Goal: Understand process/instructions: Learn how to perform a task or action

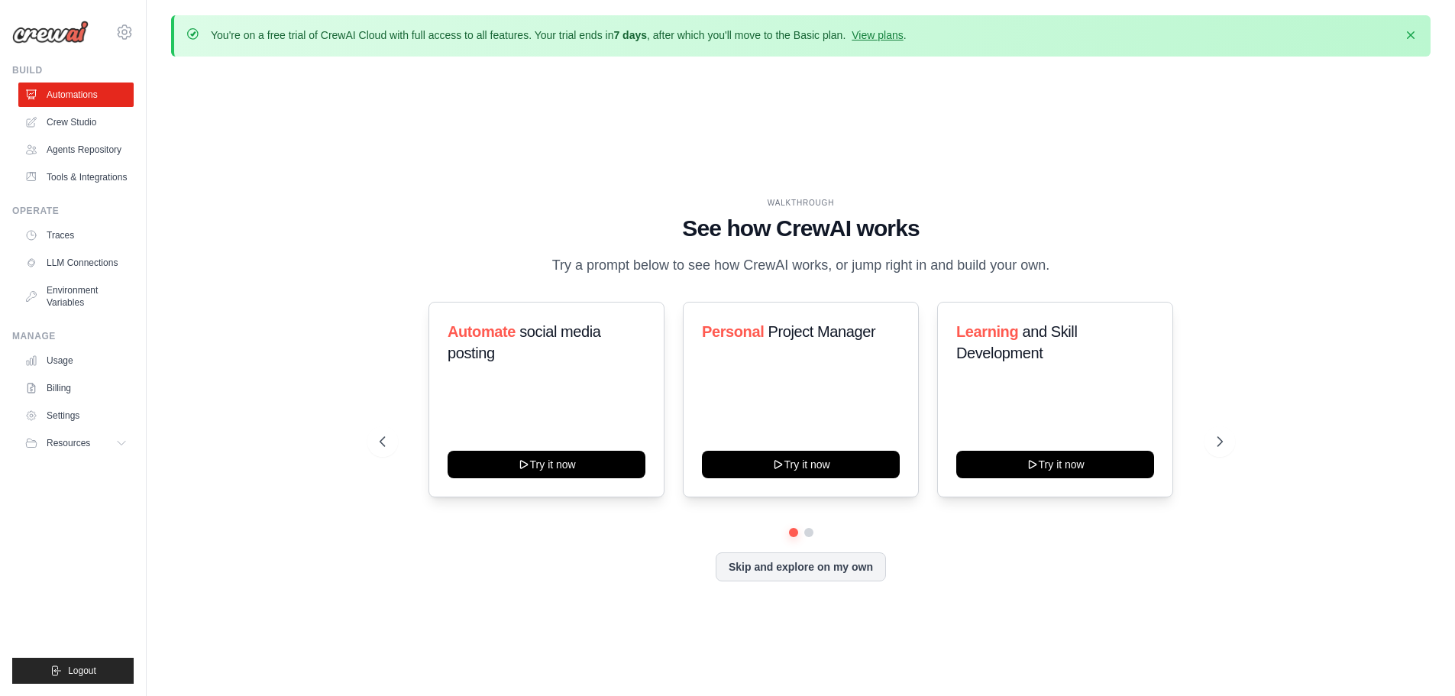
click at [420, 197] on div "WALKTHROUGH" at bounding box center [800, 202] width 843 height 11
click at [421, 197] on div "WALKTHROUGH" at bounding box center [800, 202] width 843 height 11
click at [278, 173] on div "WALKTHROUGH See how [PERSON_NAME] works Try a prompt below to see how [PERSON_N…" at bounding box center [800, 401] width 1259 height 665
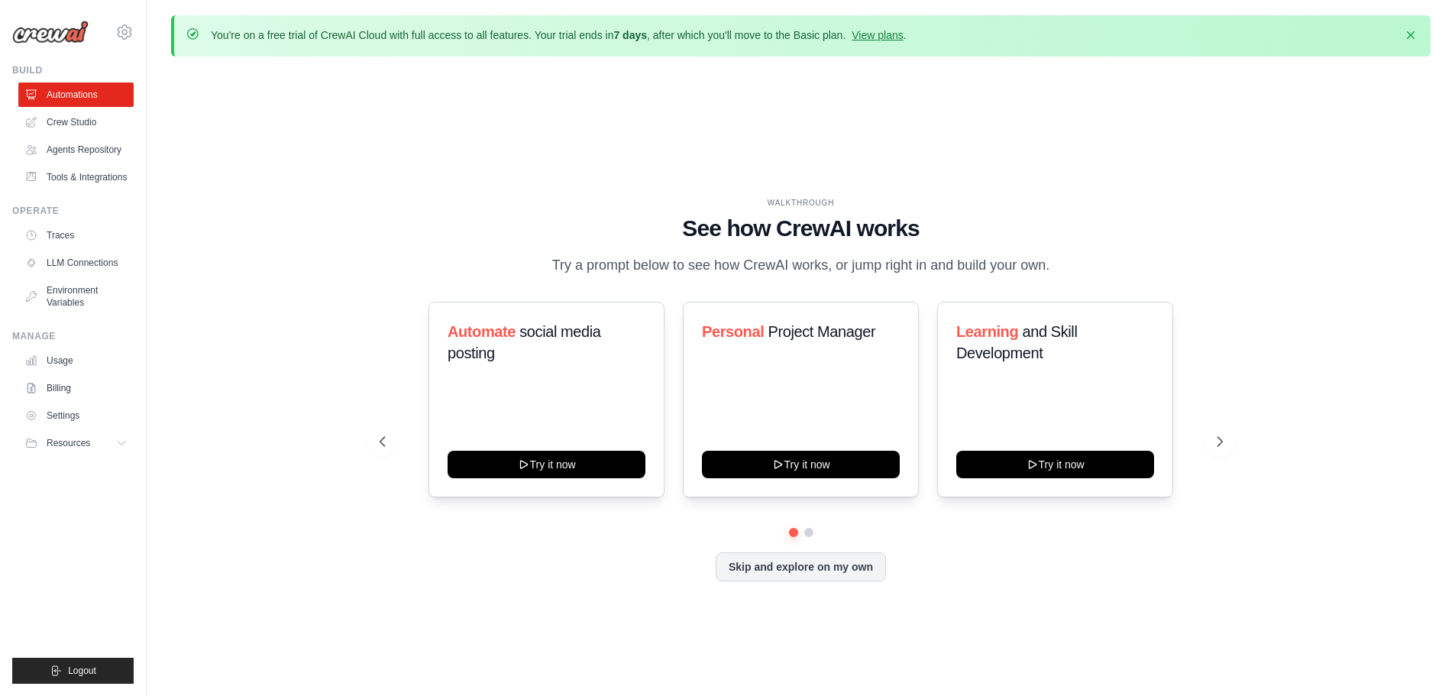
click at [279, 173] on div "WALKTHROUGH See how [PERSON_NAME] works Try a prompt below to see how [PERSON_N…" at bounding box center [800, 401] width 1259 height 665
click at [322, 198] on div "WALKTHROUGH See how [PERSON_NAME] works Try a prompt below to see how [PERSON_N…" at bounding box center [800, 401] width 1259 height 665
